Goal: Task Accomplishment & Management: Manage account settings

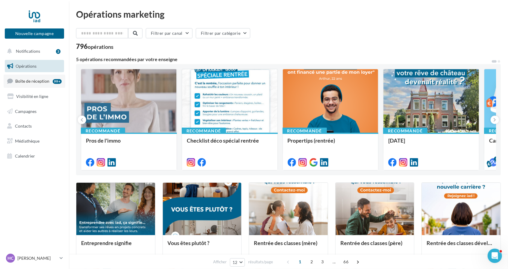
click at [46, 84] on link "Boîte de réception 99+" at bounding box center [35, 81] width 62 height 13
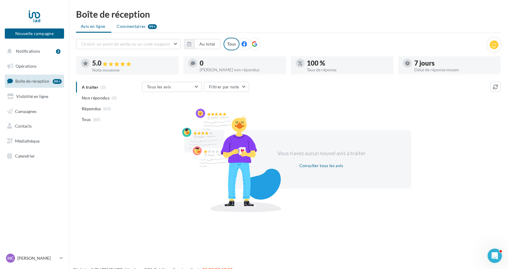
click at [132, 23] on li "Commentaires 99+" at bounding box center [136, 26] width 49 height 11
